Goal: Information Seeking & Learning: Learn about a topic

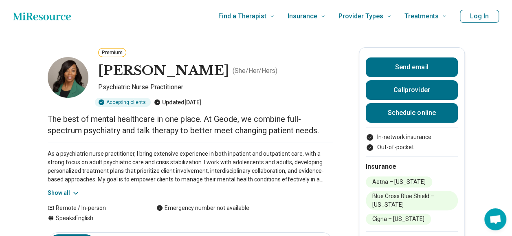
click at [46, 20] on icon "Home page" at bounding box center [42, 16] width 58 height 16
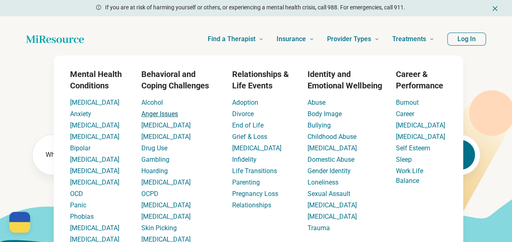
click at [175, 115] on link "Anger Issues" at bounding box center [159, 114] width 37 height 8
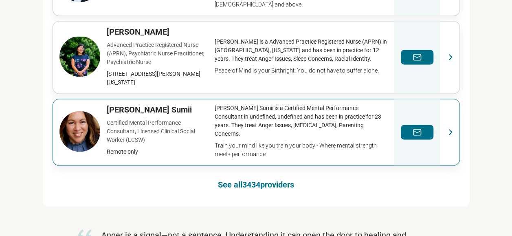
scroll to position [611, 0]
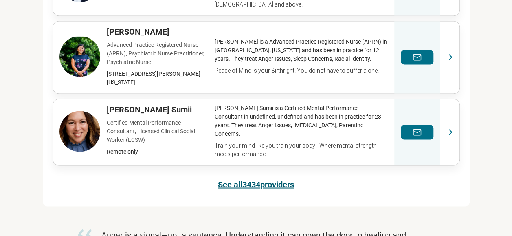
click at [249, 185] on link "See all 3434 providers" at bounding box center [256, 183] width 76 height 11
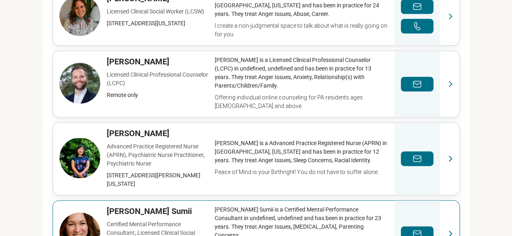
scroll to position [698, 0]
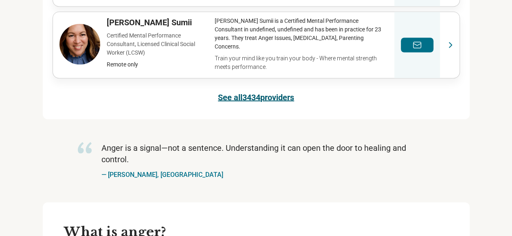
click at [244, 101] on link "See all 3434 providers" at bounding box center [256, 96] width 76 height 11
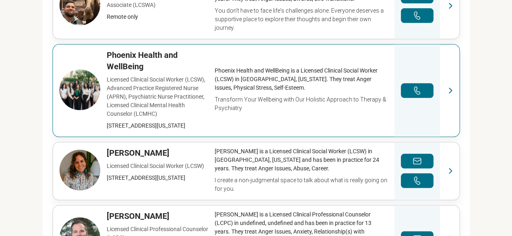
scroll to position [250, 0]
